Goal: Task Accomplishment & Management: Use online tool/utility

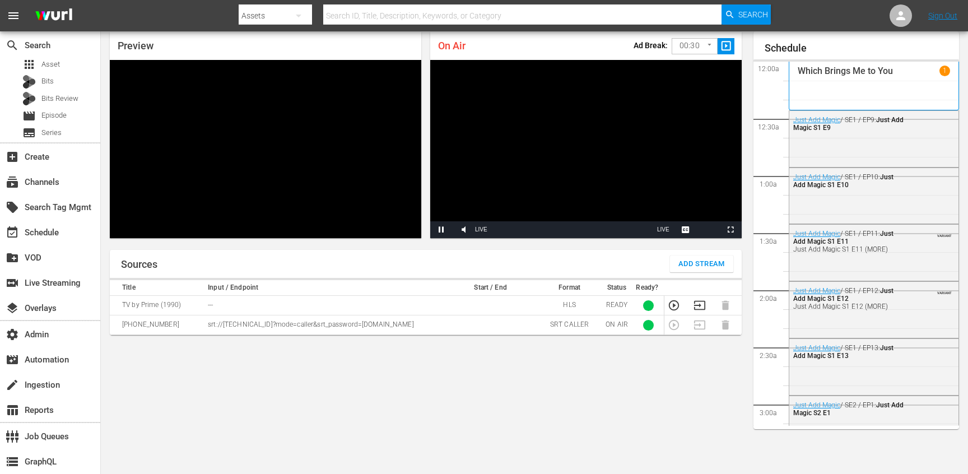
scroll to position [1262, 0]
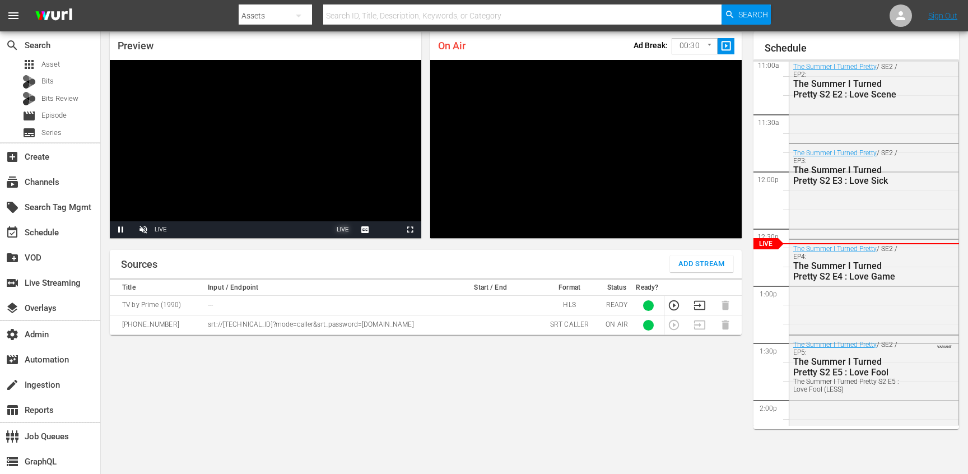
click at [344, 230] on span "LIVE" at bounding box center [343, 229] width 12 height 6
click at [664, 229] on span "LIVE" at bounding box center [663, 229] width 12 height 6
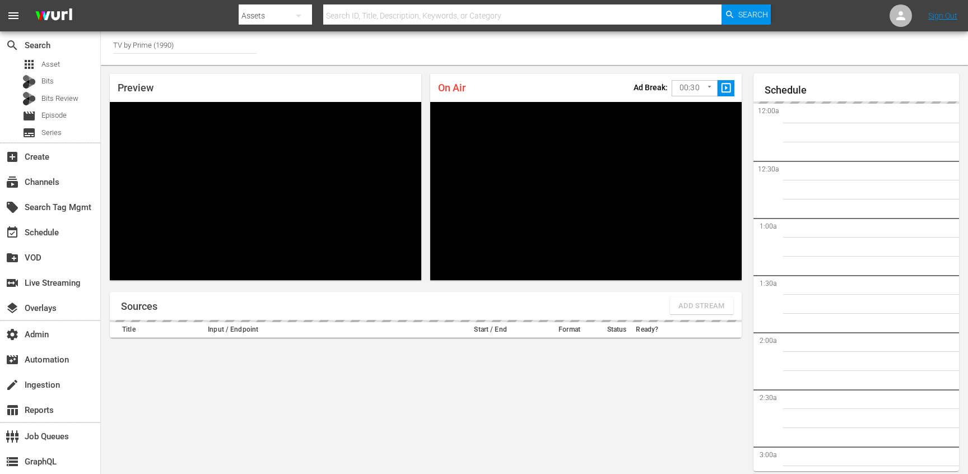
scroll to position [2005, 0]
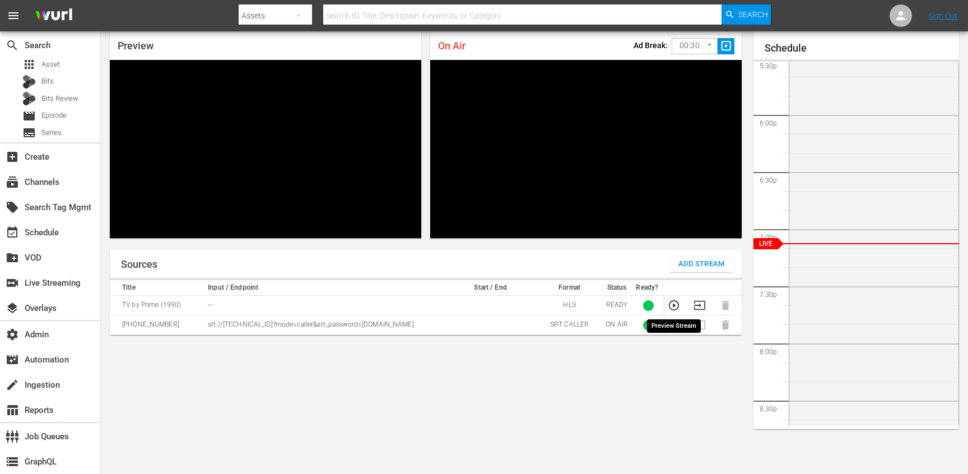
click at [671, 306] on icon "button" at bounding box center [674, 305] width 12 height 12
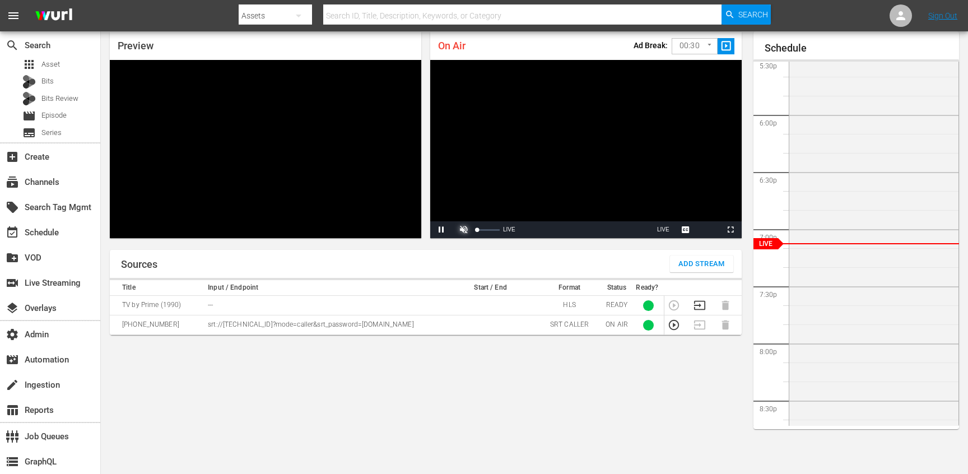
click at [464, 230] on span "Video Player" at bounding box center [464, 230] width 0 height 0
click at [483, 231] on div "27%" at bounding box center [489, 229] width 28 height 17
click at [483, 228] on div "27%" at bounding box center [489, 229] width 28 height 17
drag, startPoint x: 500, startPoint y: 230, endPoint x: 484, endPoint y: 230, distance: 16.3
click at [484, 230] on div "Volume Level" at bounding box center [480, 230] width 7 height 2
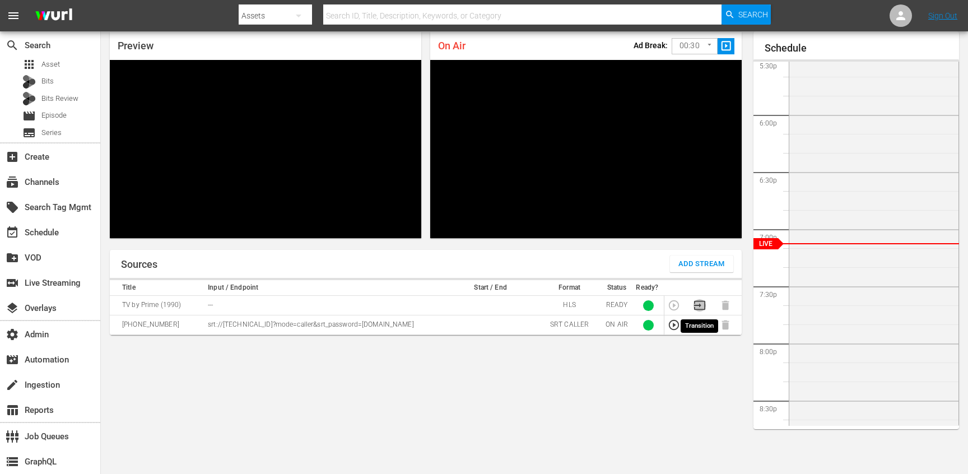
click at [700, 304] on icon "button" at bounding box center [699, 305] width 11 height 9
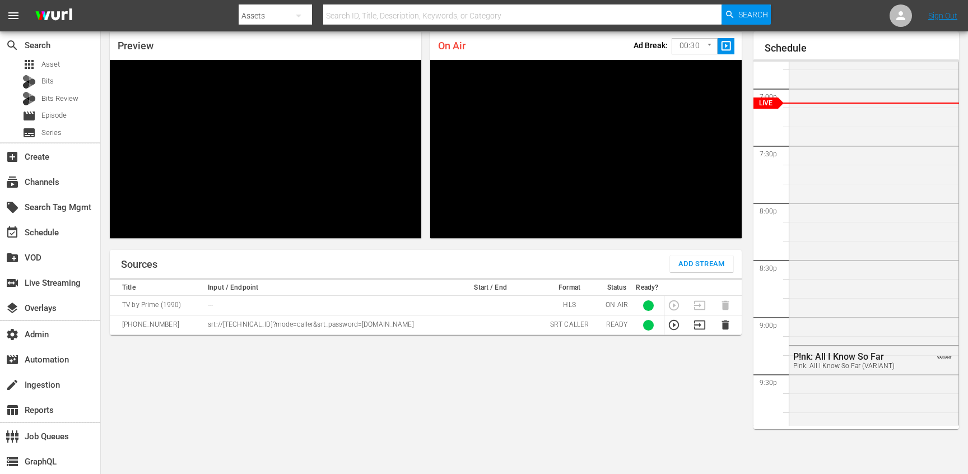
scroll to position [2147, 0]
click at [674, 303] on td at bounding box center [678, 306] width 26 height 20
click at [669, 327] on icon "button" at bounding box center [674, 325] width 12 height 12
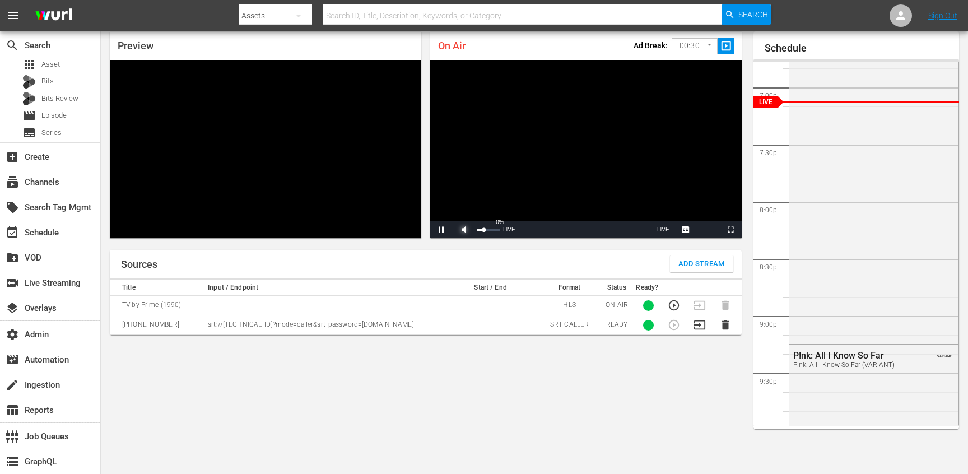
click at [464, 230] on span "Video Player" at bounding box center [464, 230] width 0 height 0
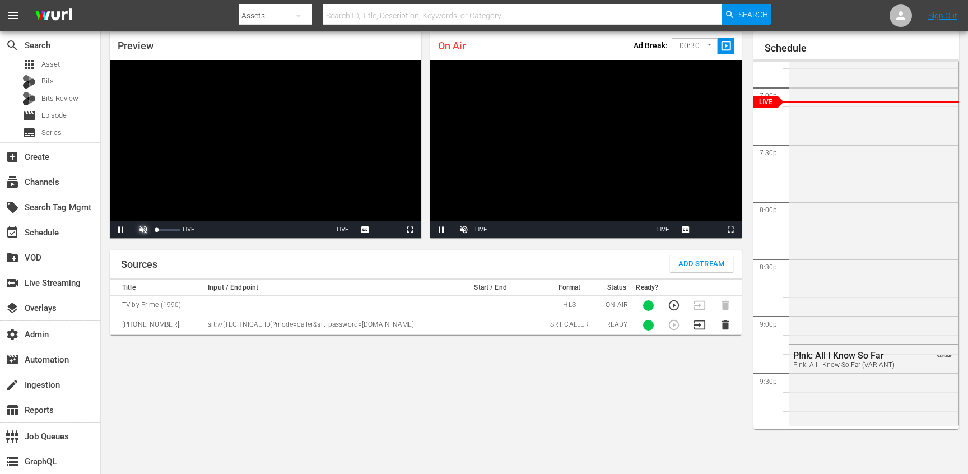
click at [143, 230] on span "Video Player" at bounding box center [143, 230] width 0 height 0
click at [230, 245] on div "Preview Video Player is loading. Pause Unmute 0% Current Time 1:07 / Duration -…" at bounding box center [426, 135] width 650 height 224
click at [143, 230] on span "Video Player" at bounding box center [143, 230] width 0 height 0
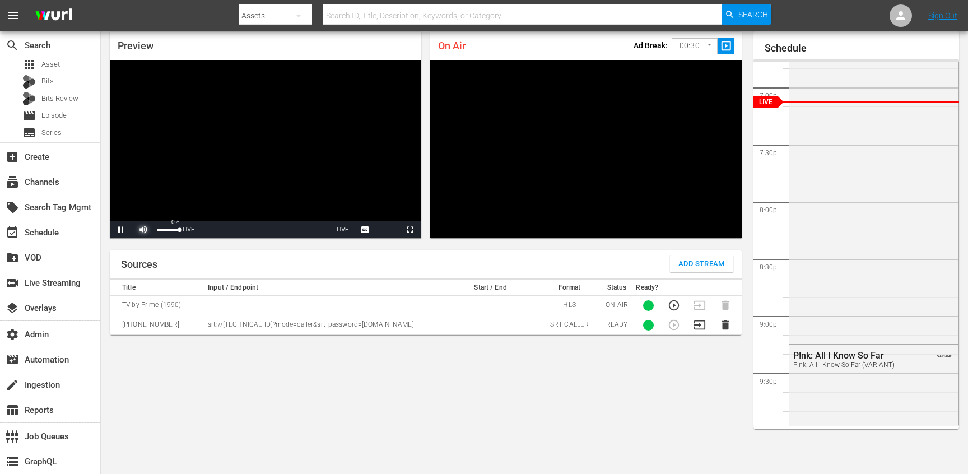
click at [143, 230] on span "Video Player" at bounding box center [143, 230] width 0 height 0
click at [248, 242] on div "Preview Video Player is loading. Pause Unmute 85% Current Time 1:21 / Duration …" at bounding box center [265, 134] width 321 height 215
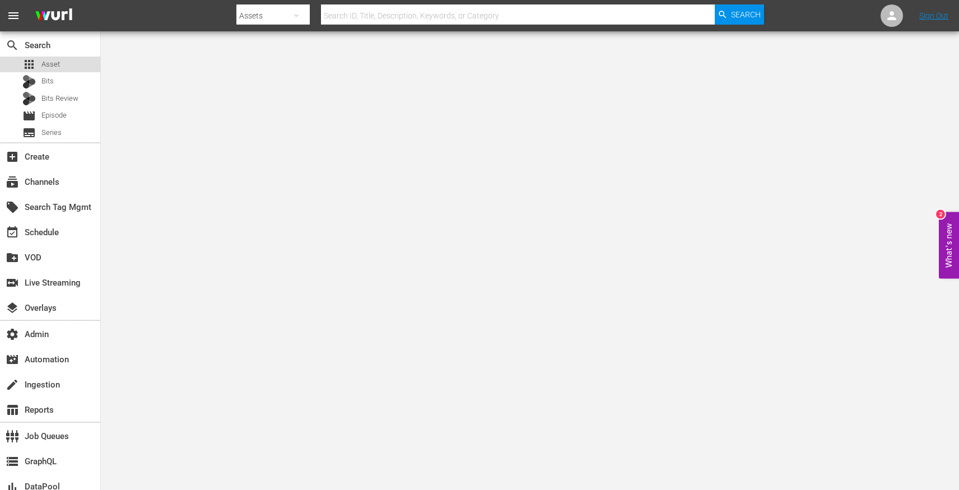
click at [48, 61] on span "Asset" at bounding box center [50, 64] width 18 height 11
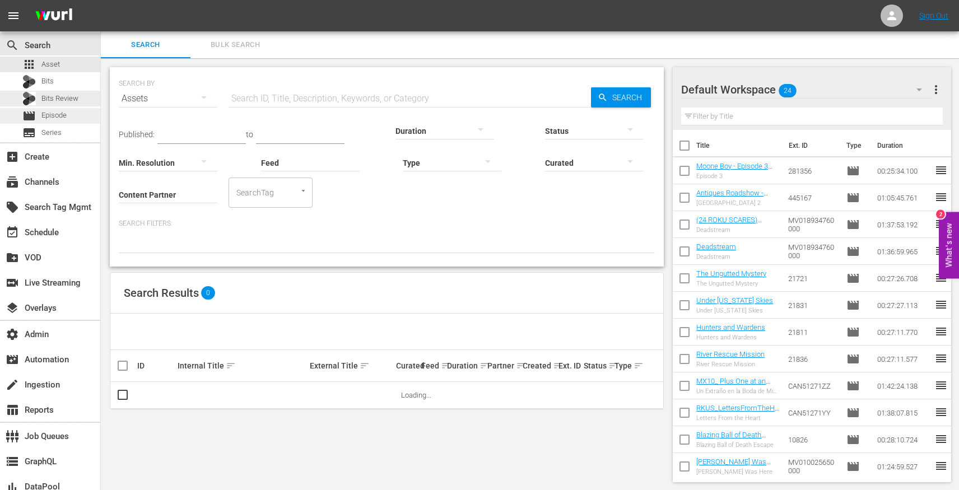
click at [73, 113] on div "movie Episode" at bounding box center [50, 116] width 100 height 16
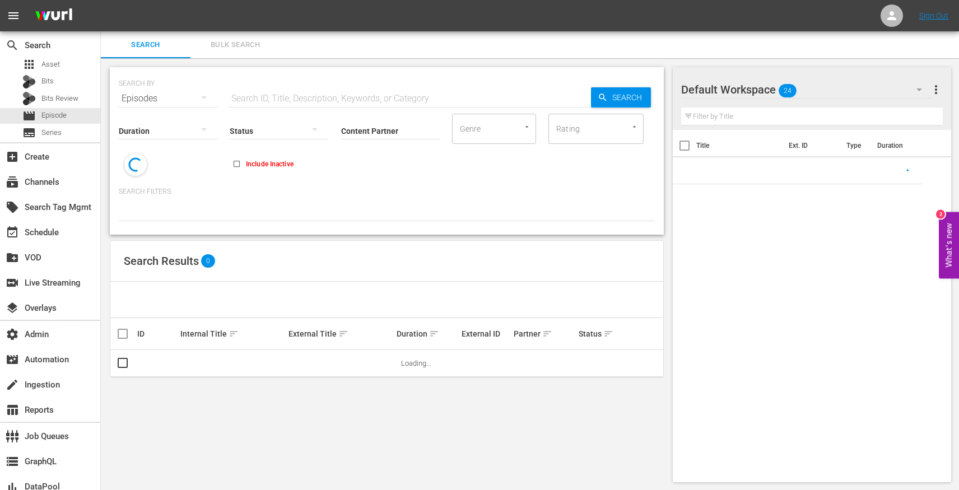
click at [106, 368] on div "SEARCH BY Search By Episodes Search ID, Title, Description, Keywords, or Catego…" at bounding box center [387, 274] width 572 height 433
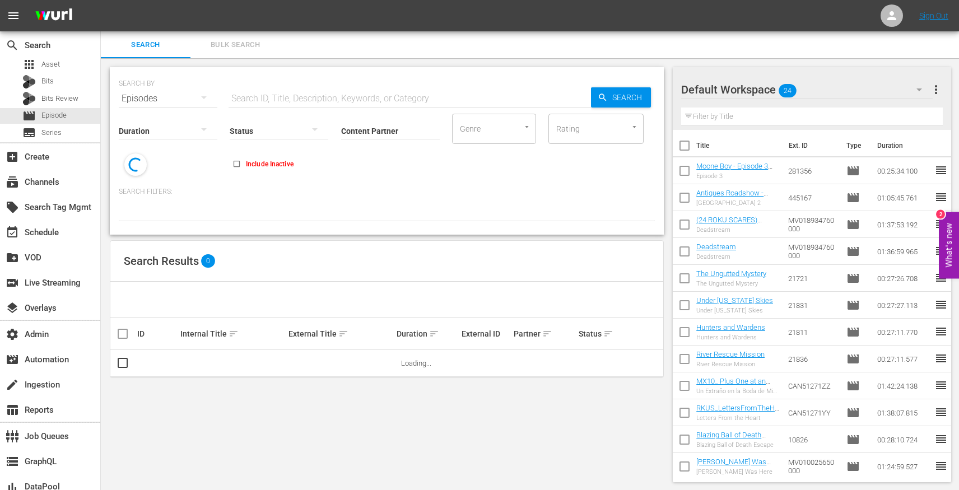
click at [259, 106] on div "Status" at bounding box center [279, 124] width 99 height 40
click at [273, 96] on input "text" at bounding box center [410, 98] width 363 height 27
paste input "Deadhouse Dark 103: The Staircase"
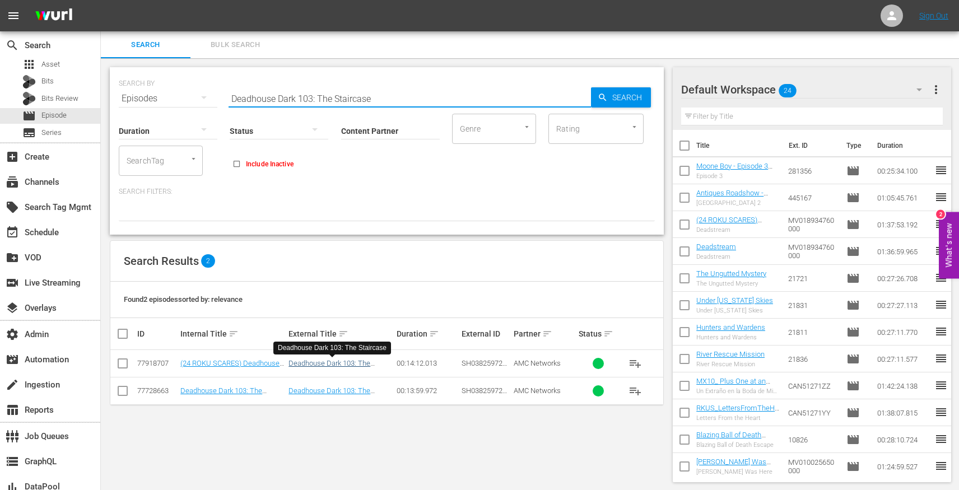
type input "Deadhouse Dark 103: The Staircase"
click at [312, 365] on link "Deadhouse Dark 103: The Staircase" at bounding box center [330, 367] width 82 height 17
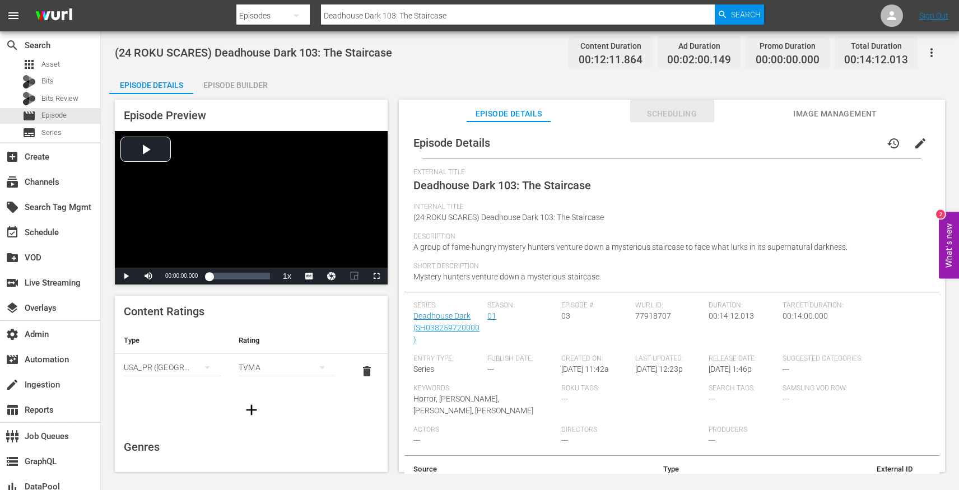
click at [661, 115] on span "Scheduling" at bounding box center [673, 114] width 84 height 14
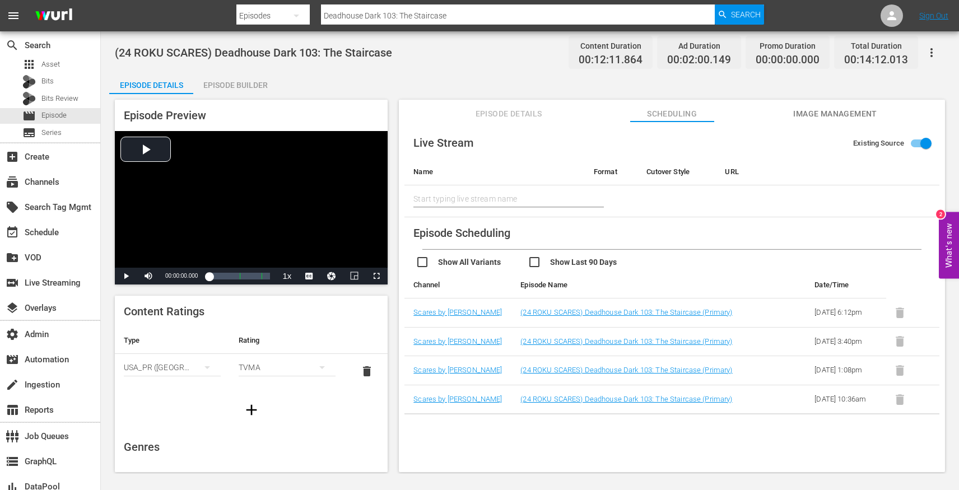
click at [554, 262] on input "checkbox" at bounding box center [584, 264] width 112 height 16
checkbox input "true"
click at [490, 117] on span "Episode Details" at bounding box center [509, 114] width 84 height 14
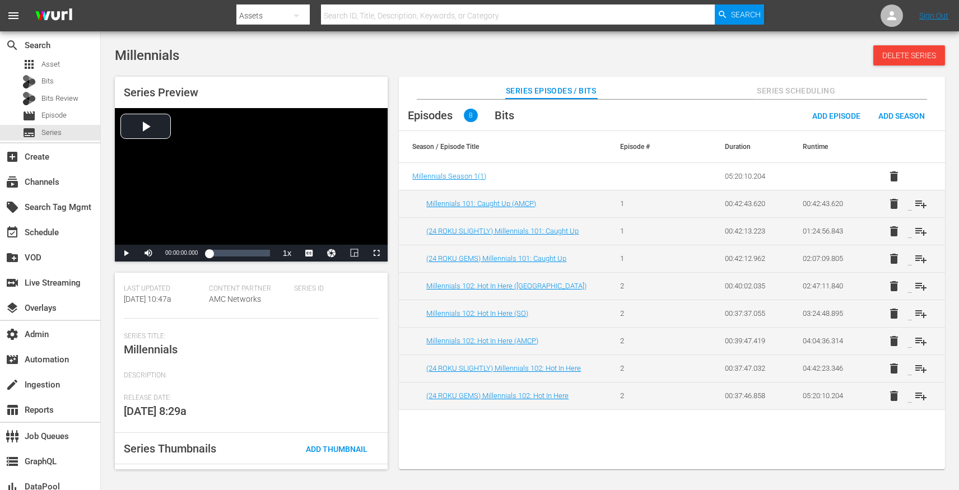
scroll to position [154, 0]
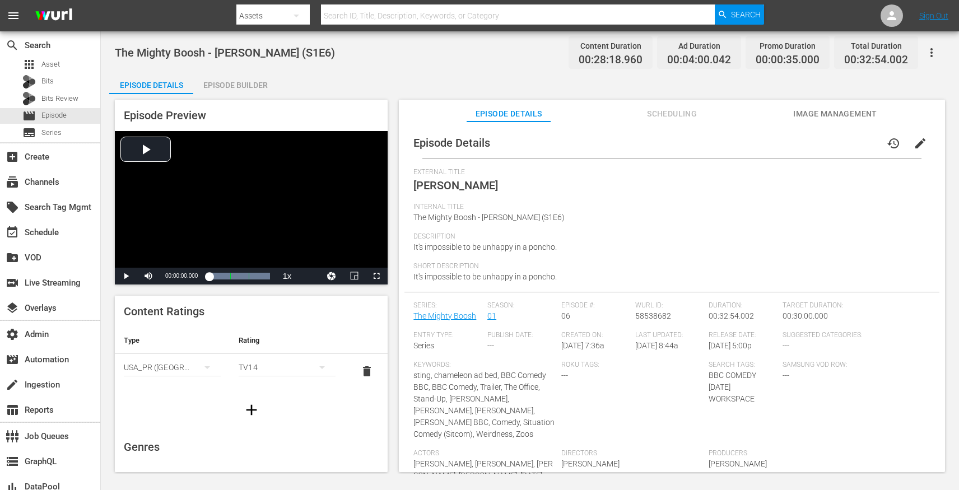
click at [681, 115] on span "Scheduling" at bounding box center [673, 114] width 84 height 14
